Goal: Contribute content: Add original content to the website for others to see

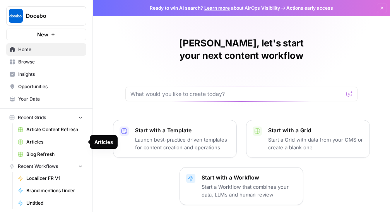
click at [37, 143] on span "Articles" at bounding box center [54, 141] width 56 height 7
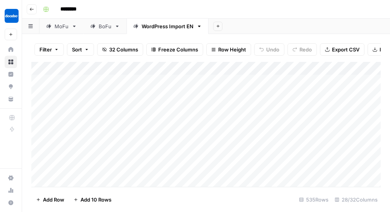
click at [106, 28] on div "BoFu" at bounding box center [105, 26] width 13 height 8
click at [167, 103] on div "Add Column" at bounding box center [205, 124] width 349 height 125
click at [194, 68] on div "Add Column" at bounding box center [205, 124] width 349 height 125
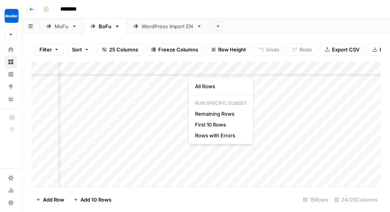
click at [148, 115] on div "Add Column" at bounding box center [205, 124] width 349 height 125
click at [360, 101] on div "Add Column" at bounding box center [205, 124] width 349 height 125
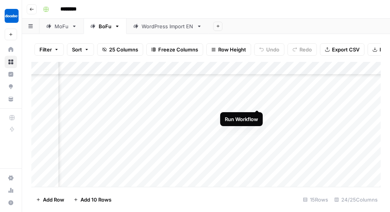
click at [257, 102] on div "Add Column" at bounding box center [205, 124] width 349 height 125
click at [233, 100] on div "Add Column" at bounding box center [205, 124] width 349 height 125
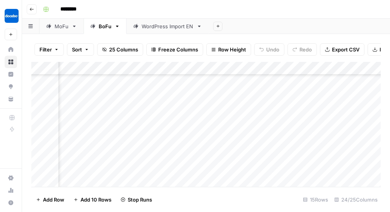
scroll to position [97, 1169]
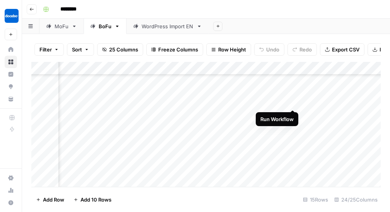
click at [293, 103] on div "Add Column" at bounding box center [205, 124] width 349 height 125
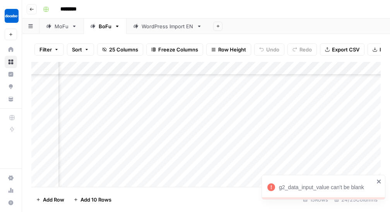
scroll to position [97, 0]
